Goal: Transaction & Acquisition: Book appointment/travel/reservation

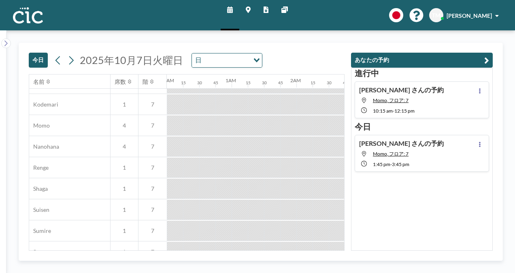
scroll to position [373, 0]
click at [40, 60] on button "今日" at bounding box center [38, 60] width 19 height 15
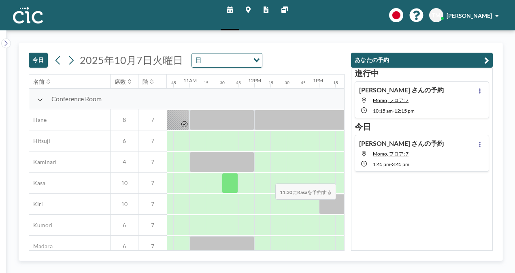
scroll to position [0, 694]
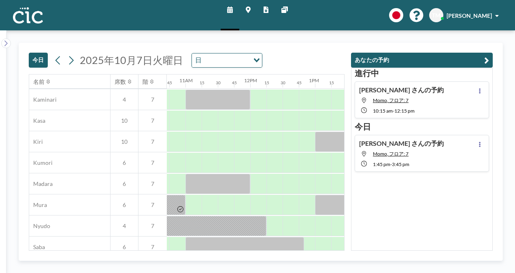
click at [269, 177] on div at bounding box center [274, 184] width 16 height 20
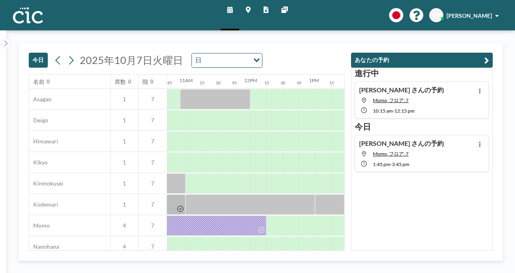
scroll to position [273, 694]
click at [274, 227] on div at bounding box center [274, 225] width 16 height 20
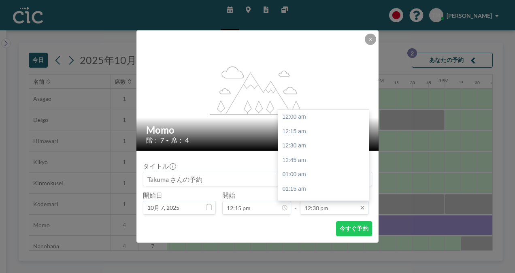
scroll to position [720, 0]
click at [311, 193] on div "01:45 pm" at bounding box center [325, 189] width 95 height 15
type input "01:45 pm"
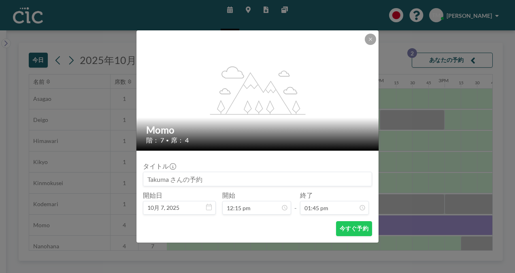
click at [356, 239] on form "タイトル 開始日 10月 7, [DATE] 開始 12:15 pm - 終了 01:45 pm 今すぐ予約" at bounding box center [257, 197] width 242 height 92
click at [351, 224] on button "今すぐ予約" at bounding box center [354, 228] width 36 height 15
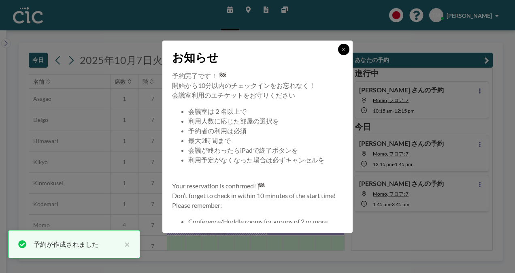
click at [344, 49] on icon at bounding box center [343, 49] width 5 height 5
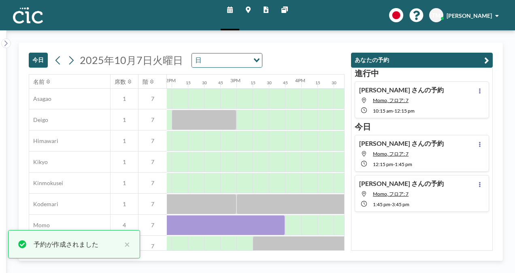
scroll to position [273, 903]
